Goal: Transaction & Acquisition: Purchase product/service

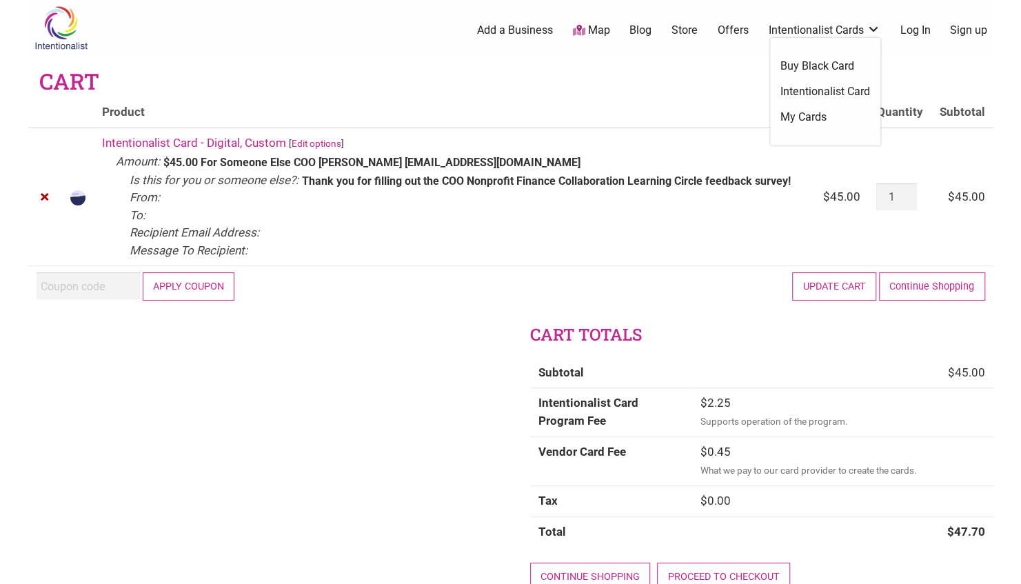
click at [817, 92] on link "Intentionalist Card" at bounding box center [825, 91] width 90 height 15
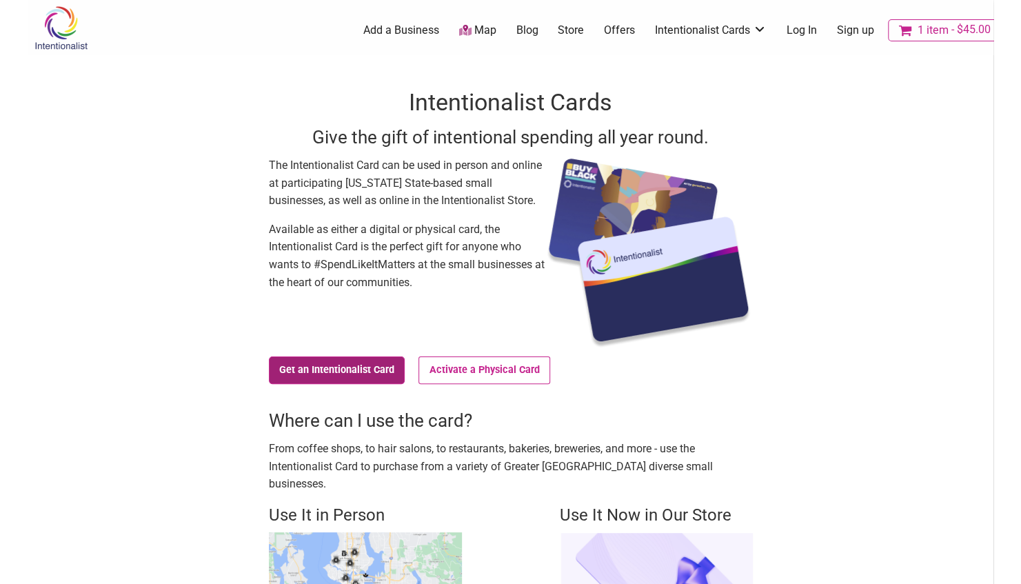
click at [369, 372] on link "Get an Intentionalist Card" at bounding box center [337, 370] width 136 height 28
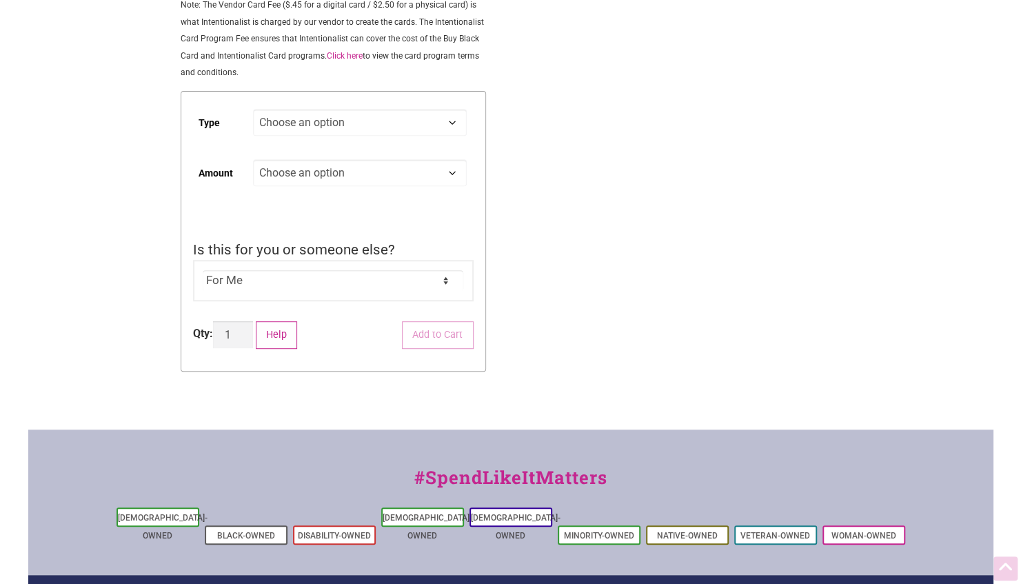
scroll to position [285, 0]
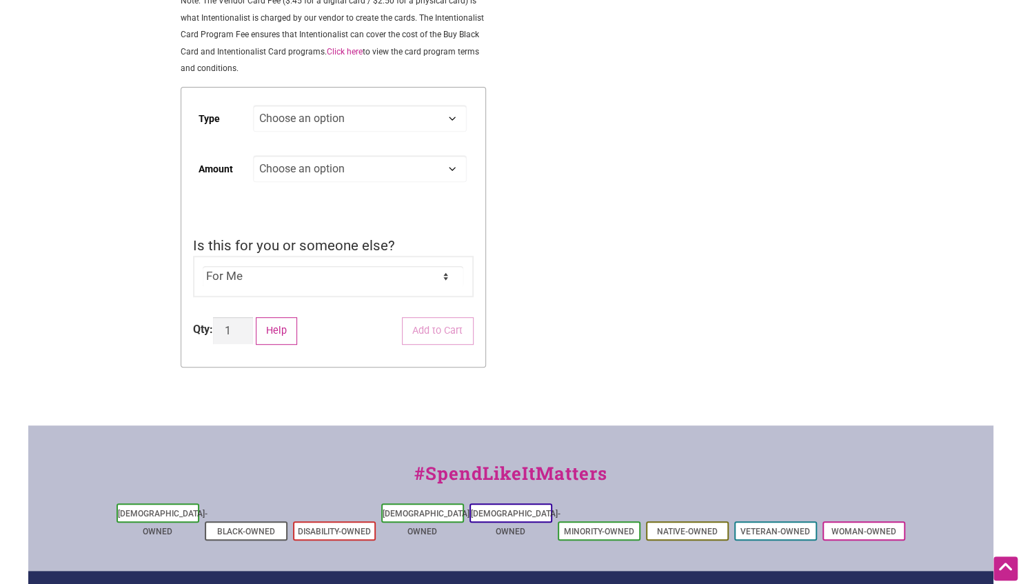
click at [378, 108] on select "Choose an option Digital Physical" at bounding box center [359, 118] width 213 height 27
click at [253, 107] on select "Choose an option Digital Physical" at bounding box center [359, 118] width 213 height 27
select select "Digital"
click at [374, 170] on select "Choose an option Custom 25 50 100 150 200 250 500" at bounding box center [359, 168] width 213 height 27
select select "Custom"
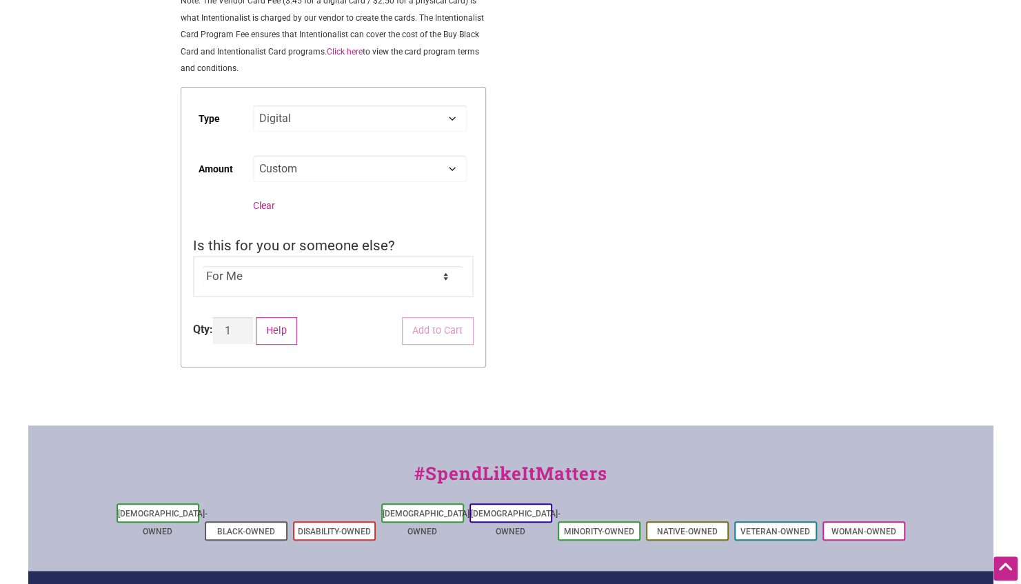
click at [253, 157] on select "Choose an option Custom 25 50 100 150 200 250 500" at bounding box center [359, 168] width 213 height 27
select select "Digital"
select select "Custom"
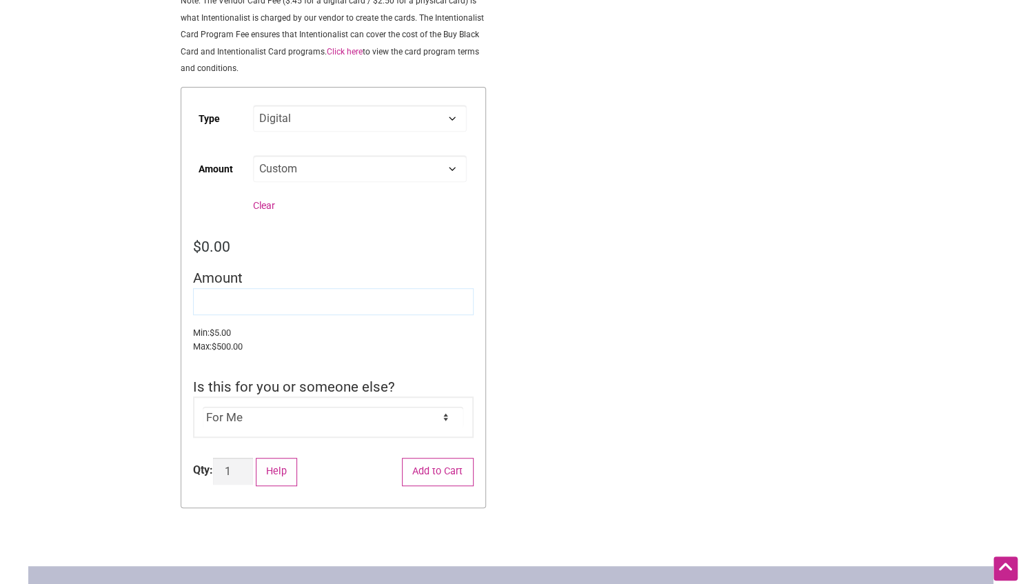
click at [227, 307] on input "Amount" at bounding box center [333, 301] width 281 height 27
type input "3"
type input "45"
click at [514, 350] on div "Intentionalist Spend like it matters 1 Add a Business Map Blog Store Offers Int…" at bounding box center [510, 313] width 965 height 1197
click at [427, 427] on select "For Me For Someone Else" at bounding box center [333, 417] width 261 height 21
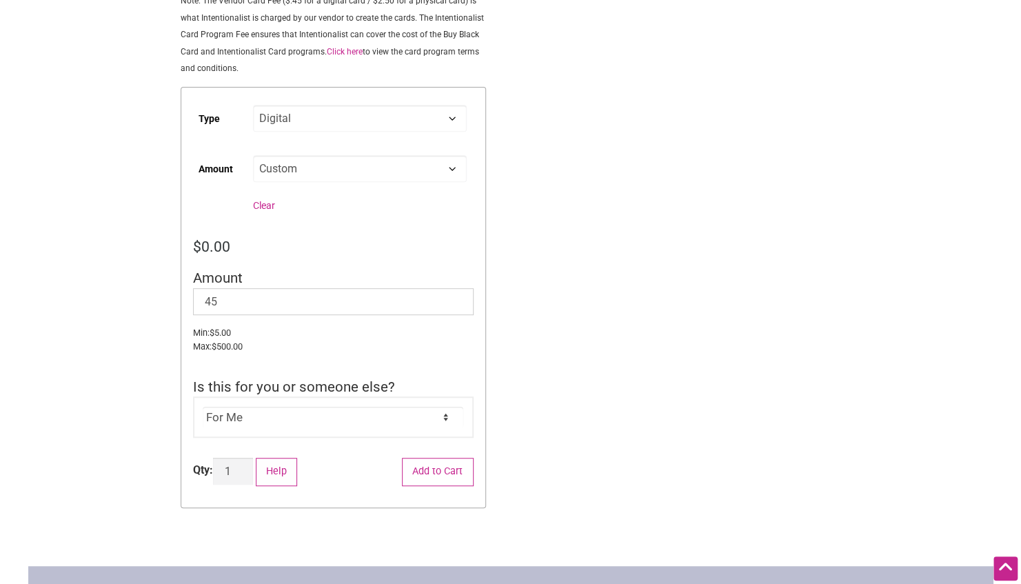
select select "For Someone Else"
click at [203, 408] on select "For Me For Someone Else" at bounding box center [333, 417] width 261 height 21
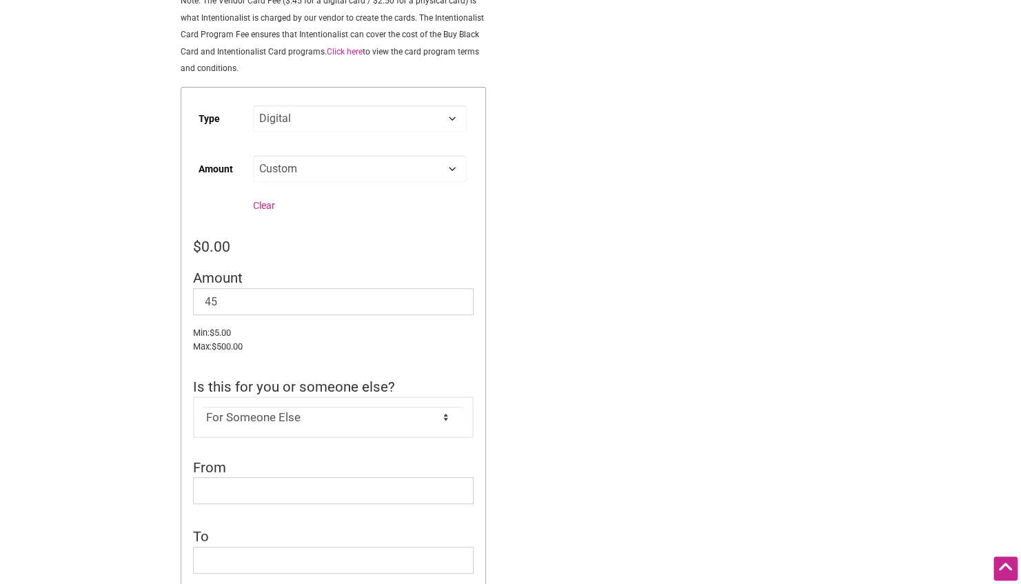
scroll to position [562, 0]
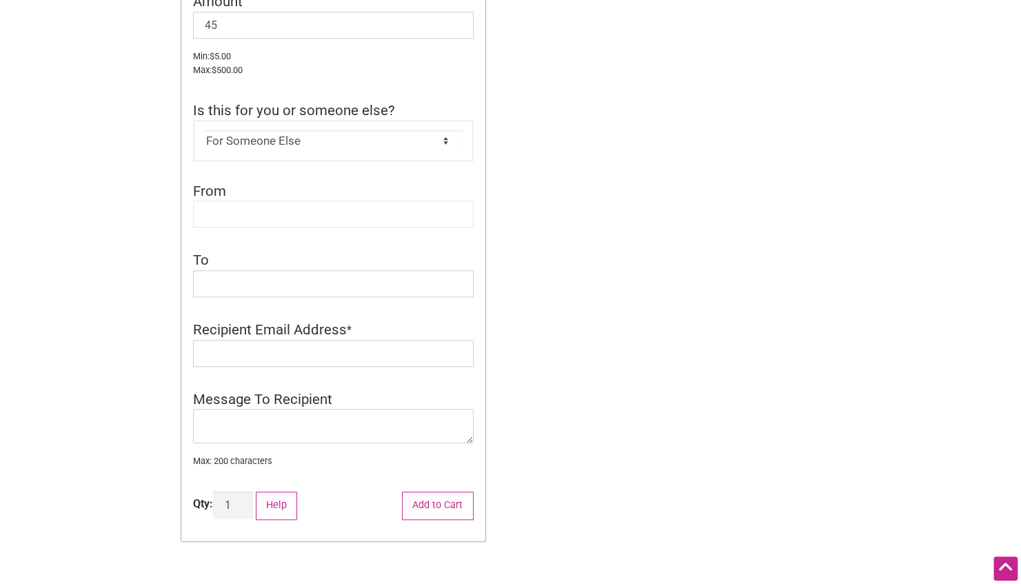
click at [307, 210] on input "From" at bounding box center [333, 214] width 281 height 27
type input "COO"
click at [276, 289] on input "To" at bounding box center [333, 283] width 281 height 27
type input "Daisy"
click at [277, 352] on input "Recipient Email Address" at bounding box center [333, 353] width 281 height 27
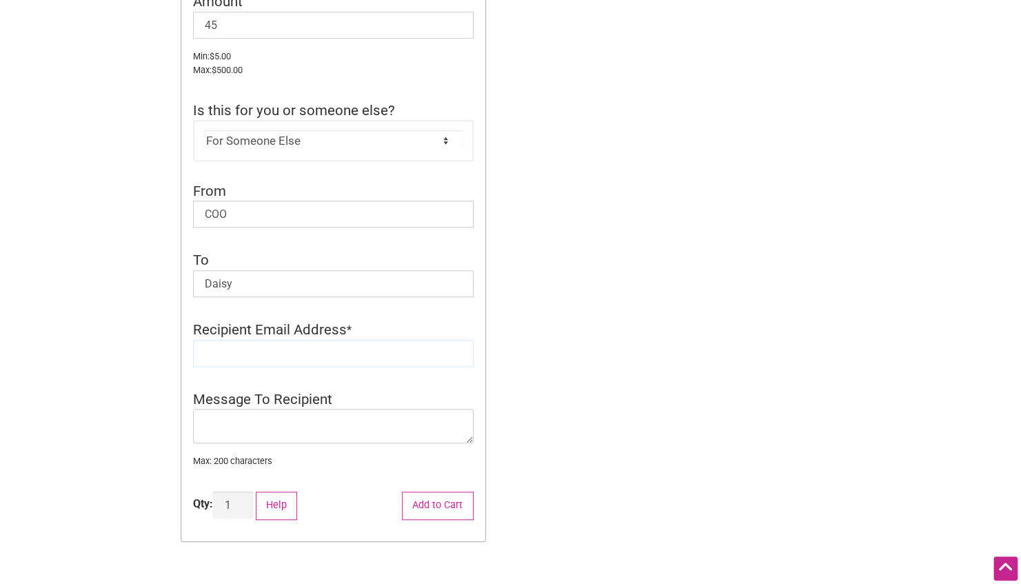
paste input "Voces del Tēpatl: Carrying Conference Lessons into Community Action"
type input "Voces del Tēpatl: Carrying Conference Lessons into Community Action"
click at [277, 352] on input "Voces del Tēpatl: Carrying Conference Lessons into Community Action" at bounding box center [333, 353] width 281 height 27
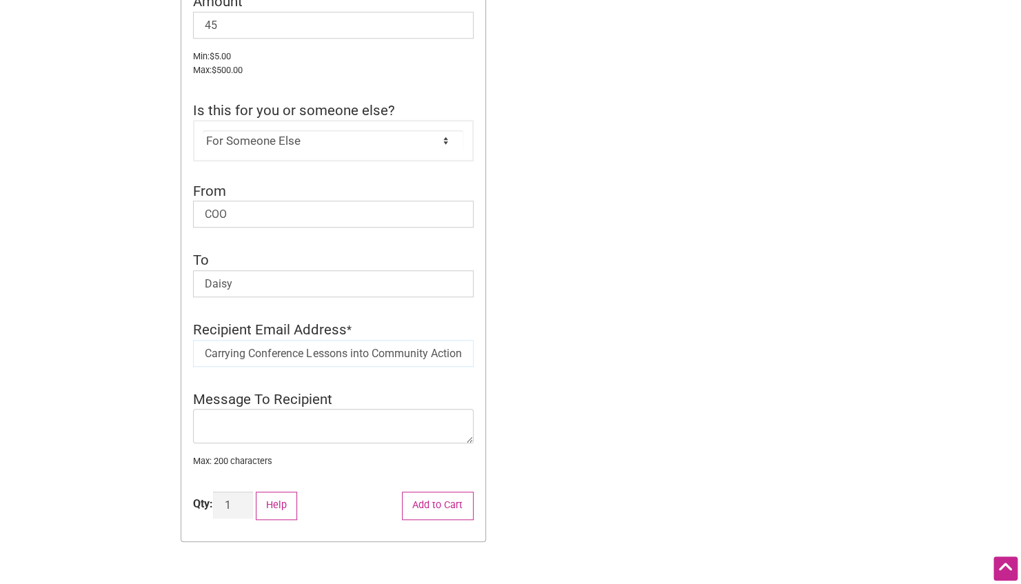
click at [277, 352] on input "Voces del Tēpatl: Carrying Conference Lessons into Community Action" at bounding box center [333, 353] width 281 height 27
click at [292, 354] on input "Recipient Email Address" at bounding box center [333, 353] width 281 height 27
paste input "daisy@sawhorserevolution.org"
type input "daisy@sawhorserevolution.org"
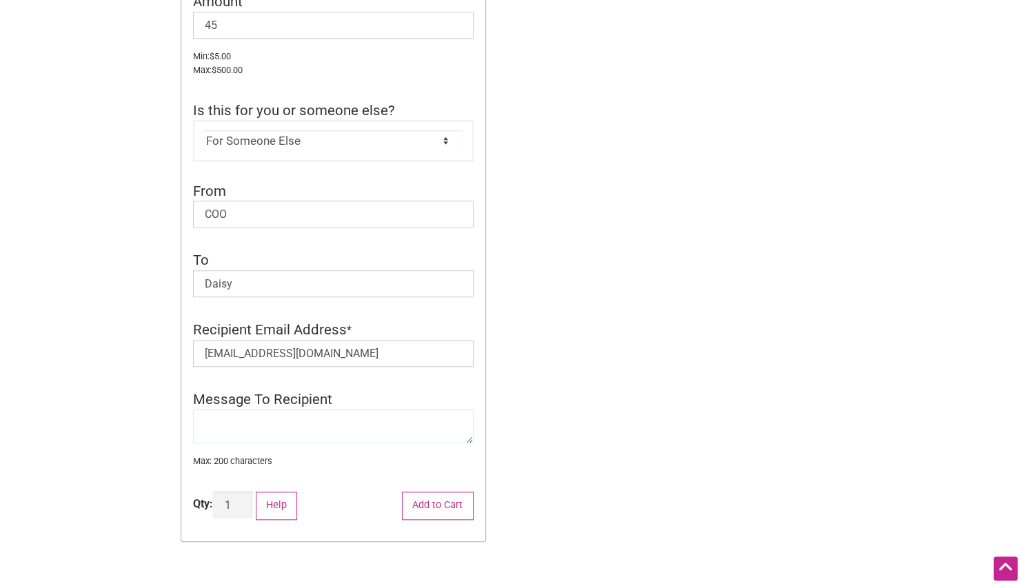
click at [305, 419] on textarea "Message To Recipient" at bounding box center [333, 426] width 281 height 34
click at [385, 421] on textarea "Thank you for filling out the COO" at bounding box center [333, 426] width 281 height 34
paste textarea "Voces del Tēpatl: Carrying Conference Lessons into Community Action"
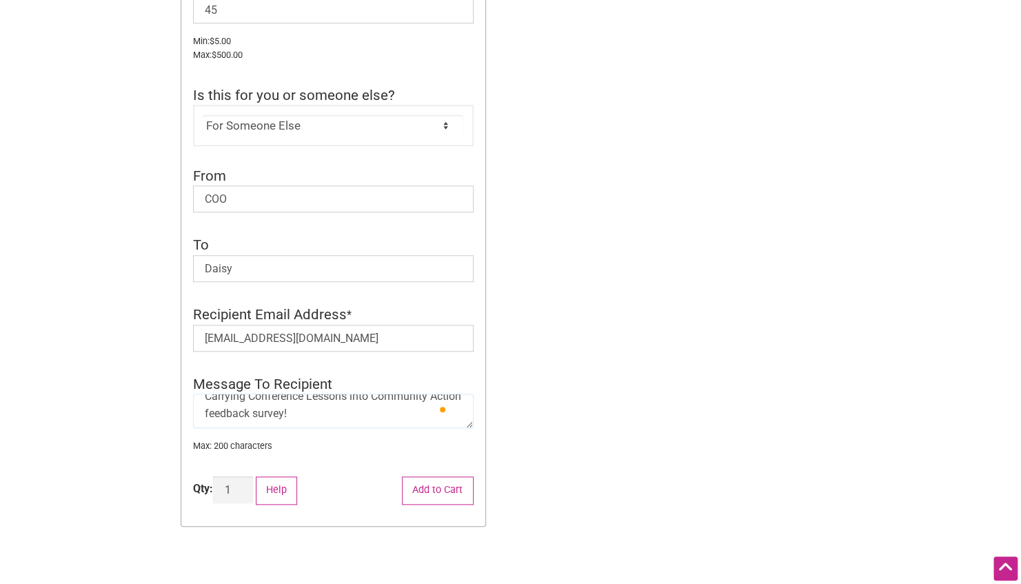
scroll to position [580, 0]
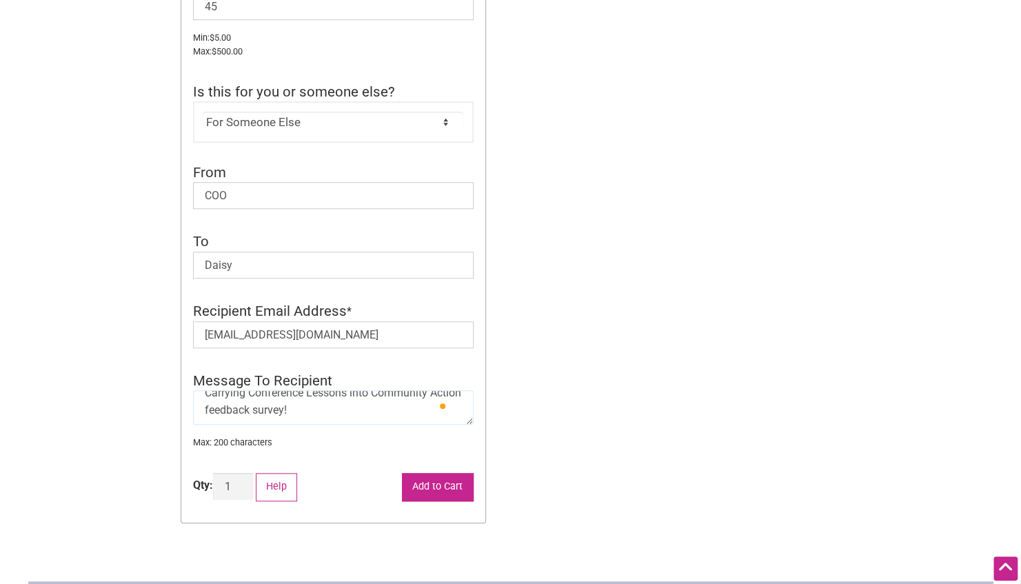
type textarea "Thank you for filling out the COO Voces del Tēpatl: Carrying Conference Lessons…"
click at [429, 492] on button "Add to Cart" at bounding box center [438, 487] width 72 height 28
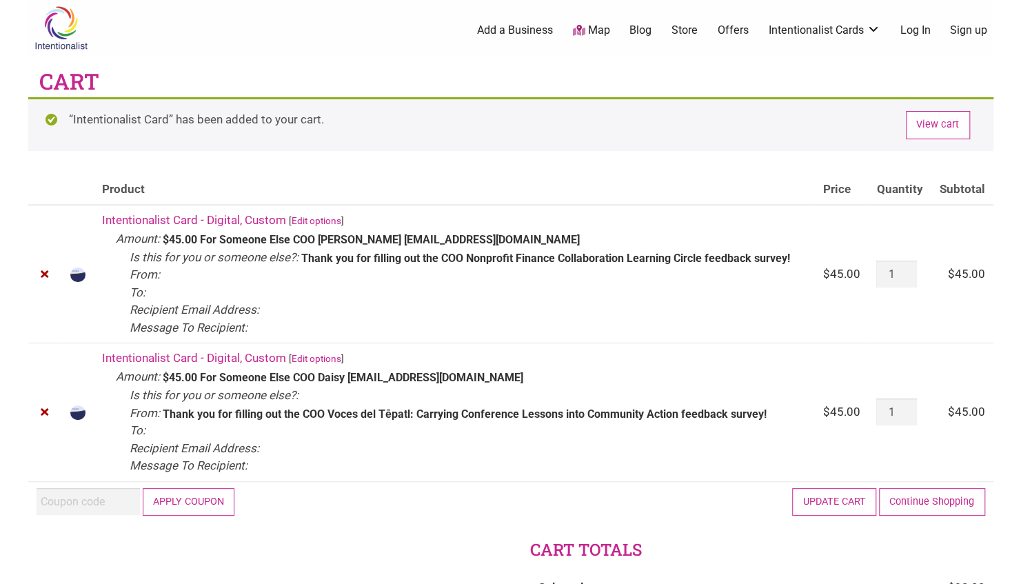
drag, startPoint x: 480, startPoint y: 236, endPoint x: 518, endPoint y: 239, distance: 38.8
click at [518, 239] on dl "Amount: $45.00 Is this for you or someone else?: For Someone Else From: COO To:…" at bounding box center [461, 248] width 691 height 37
drag, startPoint x: 503, startPoint y: 381, endPoint x: 534, endPoint y: 378, distance: 30.5
click at [534, 378] on dl "Amount: $45.00 Is this for you or someone else?: For Someone Else From: COO To:…" at bounding box center [461, 395] width 691 height 55
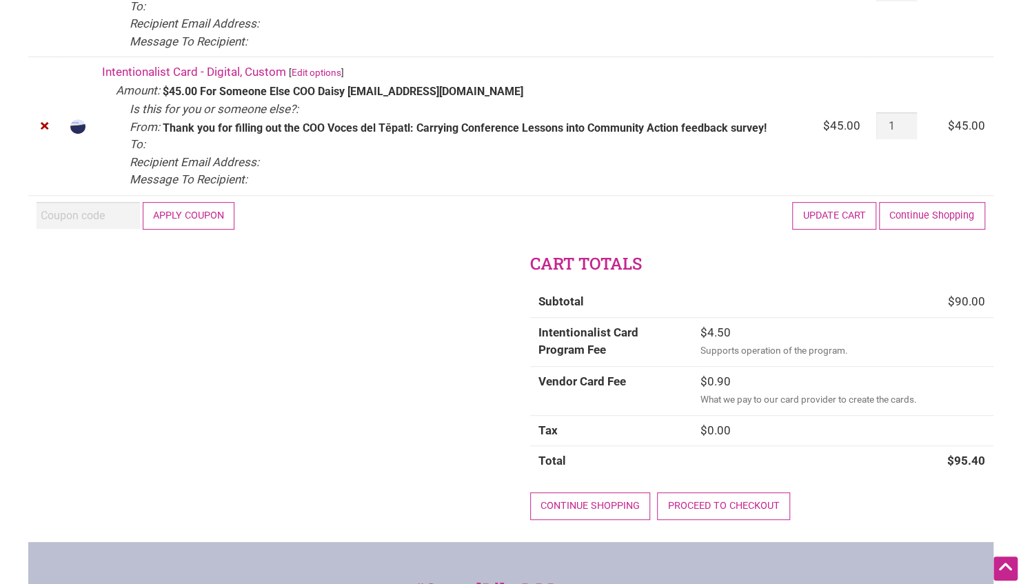
scroll to position [287, 0]
click at [745, 511] on link "Proceed to checkout" at bounding box center [723, 505] width 133 height 28
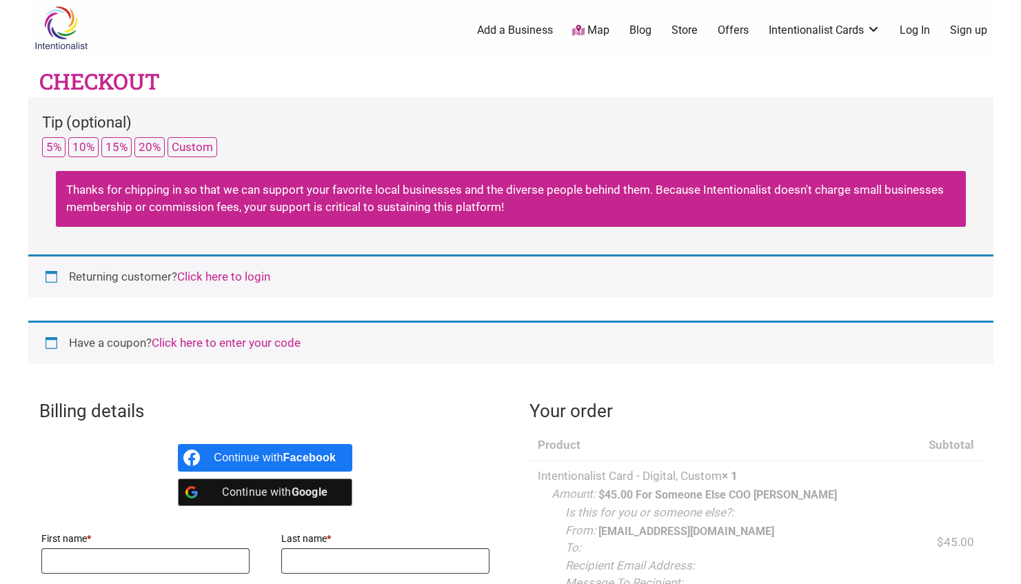
select select "WA"
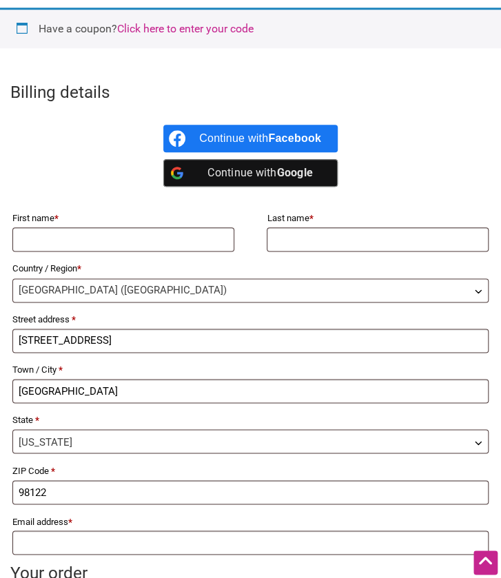
scroll to position [341, 0]
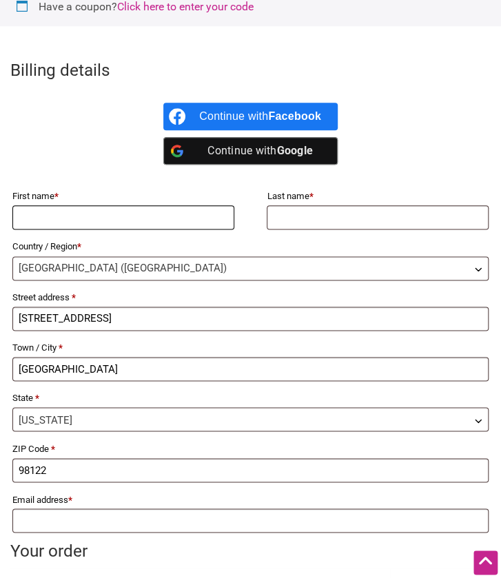
click at [183, 219] on input "First name *" at bounding box center [123, 217] width 222 height 24
type input "May"
type input "Xie"
type input "[PERSON_NAME][EMAIL_ADDRESS][DOMAIN_NAME]"
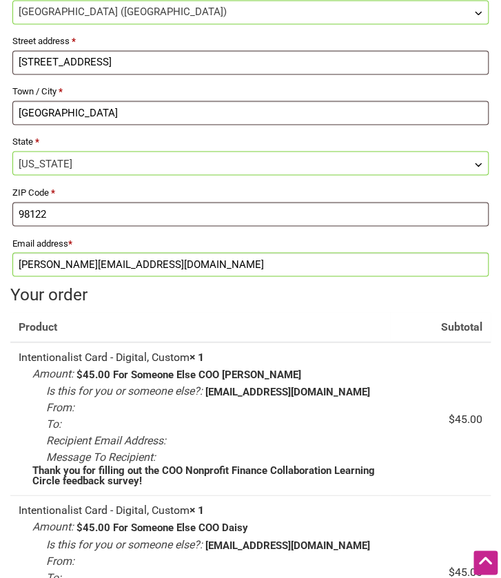
scroll to position [598, 0]
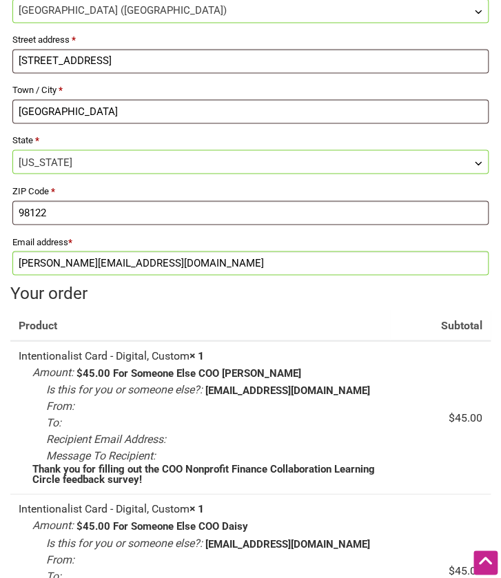
click at [208, 296] on h3 "Your order" at bounding box center [250, 292] width 480 height 23
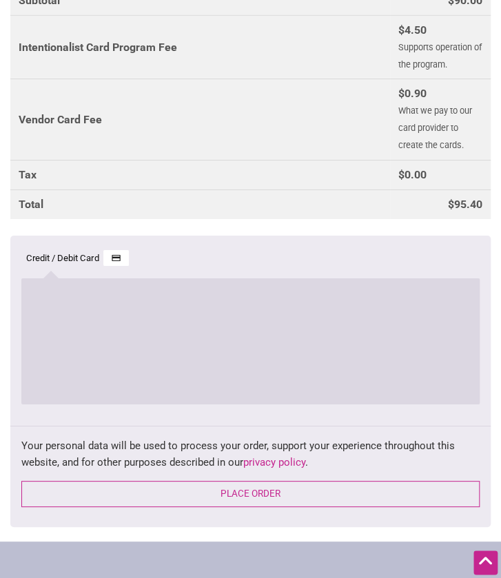
scroll to position [1355, 0]
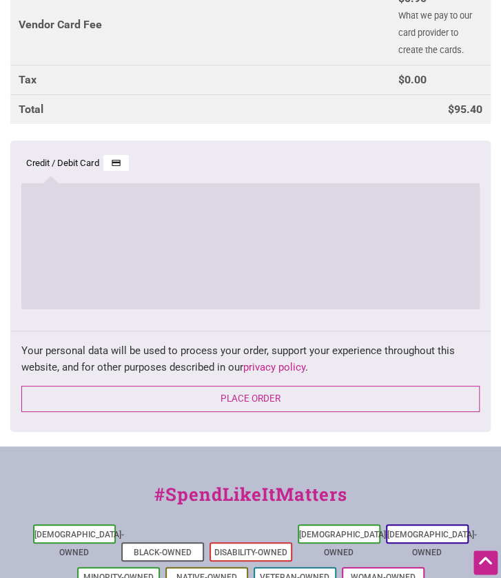
click at [261, 316] on ul "Credit / Debit Card Save payment information to my account for future purchases." at bounding box center [250, 236] width 480 height 191
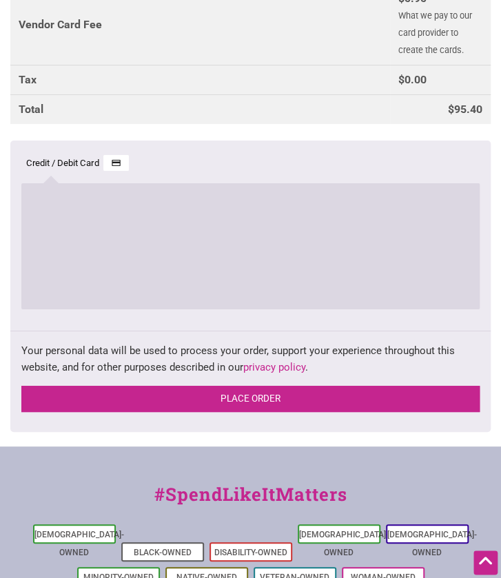
click at [247, 396] on button "Place order" at bounding box center [250, 399] width 458 height 26
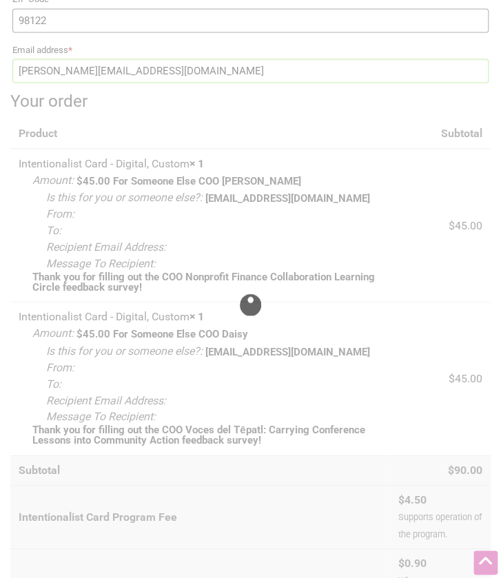
scroll to position [790, 0]
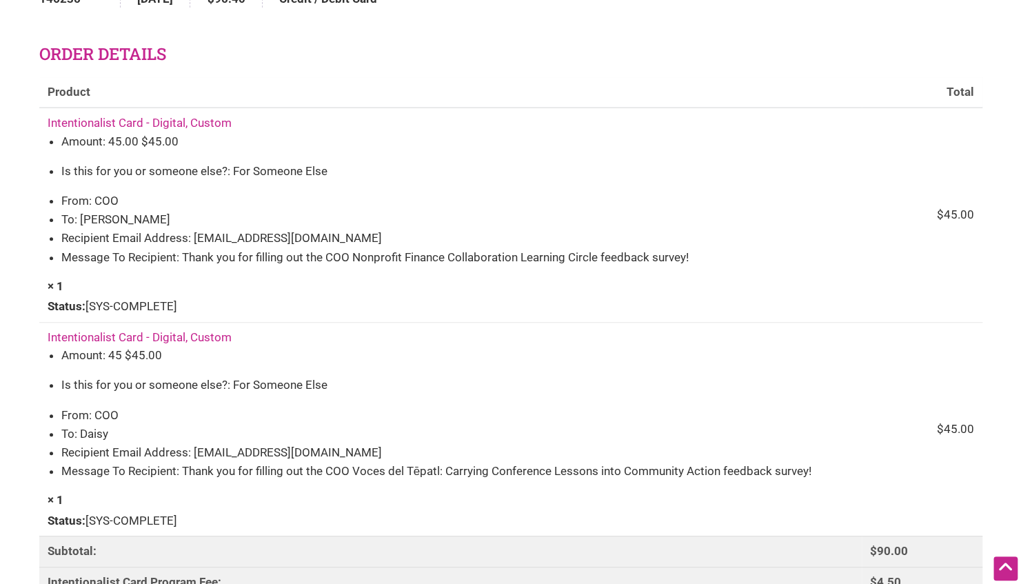
scroll to position [180, 0]
